Goal: Task Accomplishment & Management: Complete application form

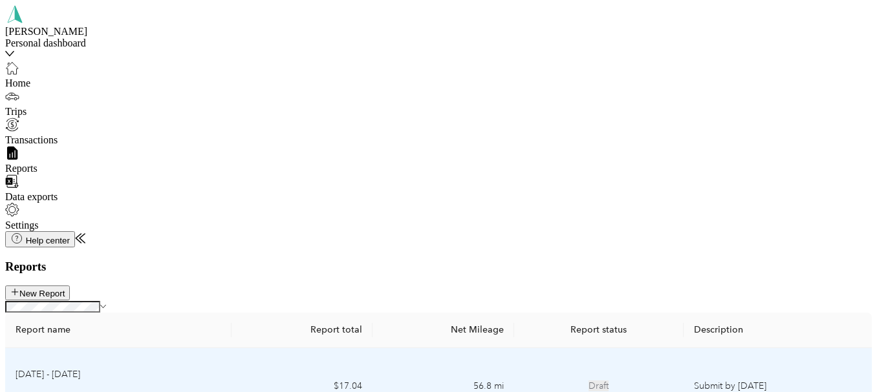
click at [577, 379] on div "Draft" at bounding box center [598, 386] width 149 height 14
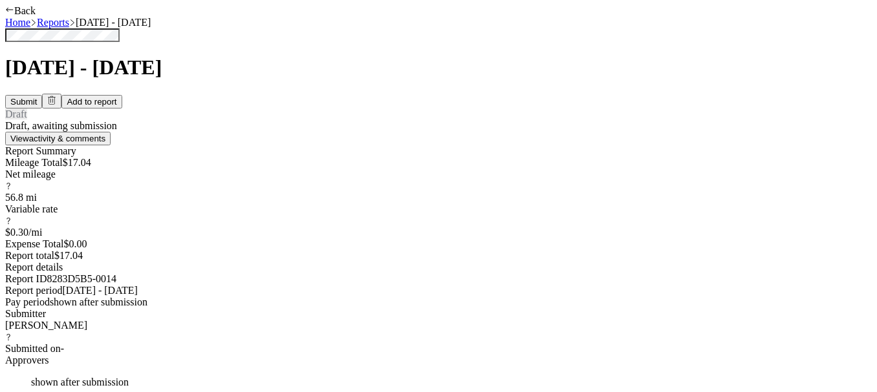
click at [42, 95] on button "Submit" at bounding box center [23, 102] width 37 height 14
